Goal: Register for event/course

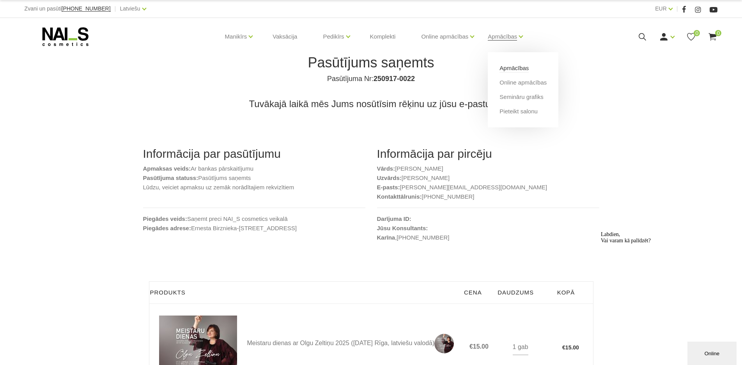
click at [510, 71] on link "Apmācības" at bounding box center [514, 68] width 29 height 9
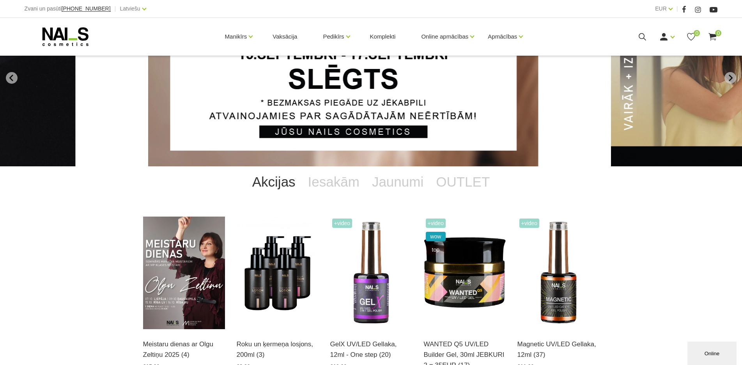
scroll to position [156, 0]
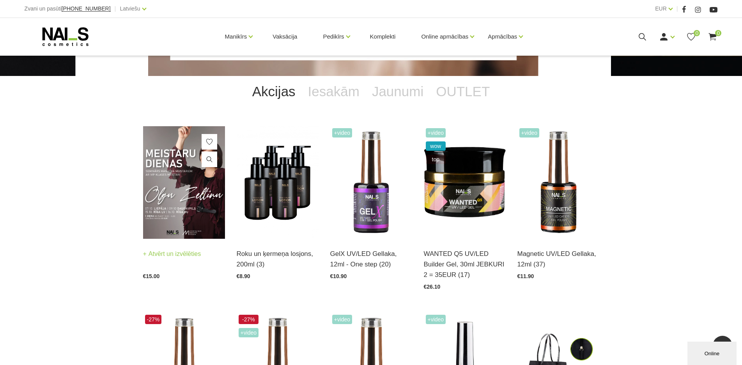
click at [193, 158] on img at bounding box center [184, 182] width 82 height 113
